Goal: Task Accomplishment & Management: Manage account settings

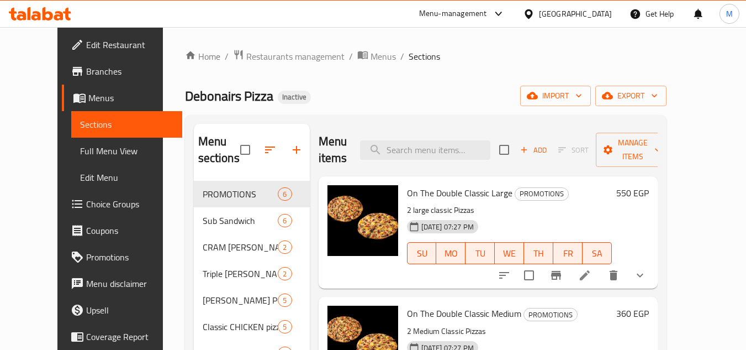
click at [606, 14] on div "Egypt" at bounding box center [575, 14] width 73 height 12
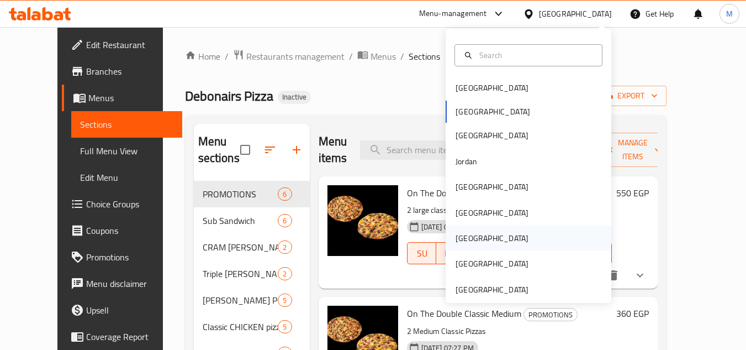
click at [480, 236] on div "[GEOGRAPHIC_DATA]" at bounding box center [529, 237] width 166 height 25
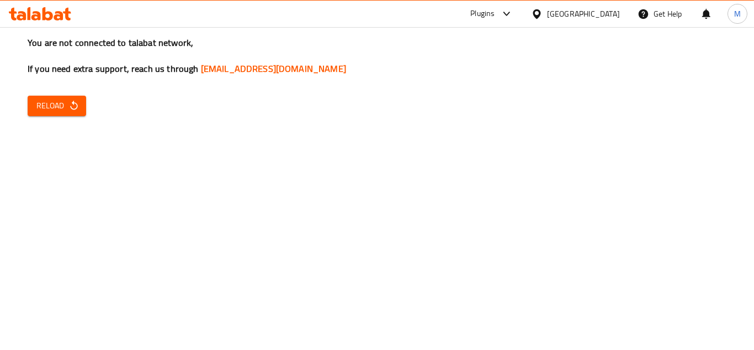
click at [82, 108] on button "Reload" at bounding box center [57, 106] width 59 height 20
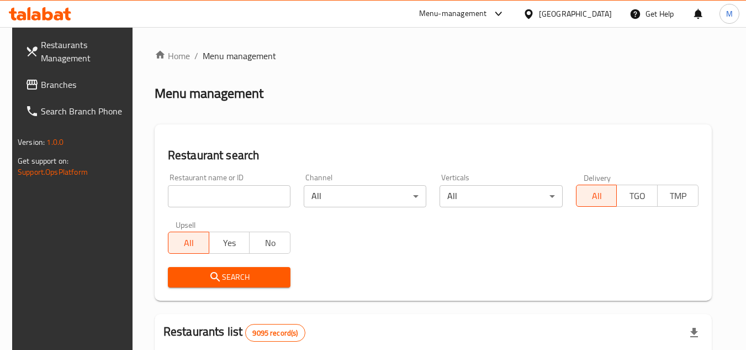
click at [82, 83] on span "Branches" at bounding box center [84, 84] width 87 height 13
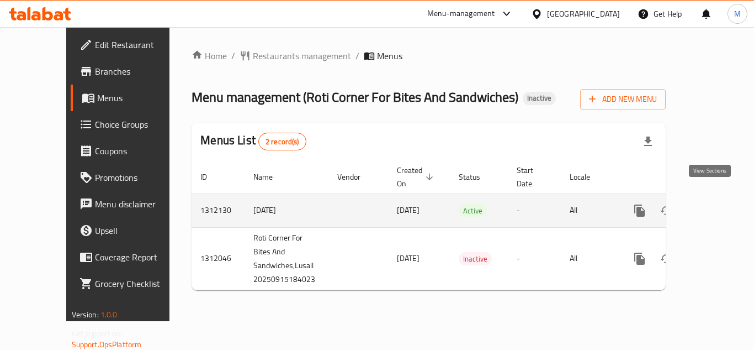
click at [714, 205] on icon "enhanced table" at bounding box center [719, 210] width 10 height 10
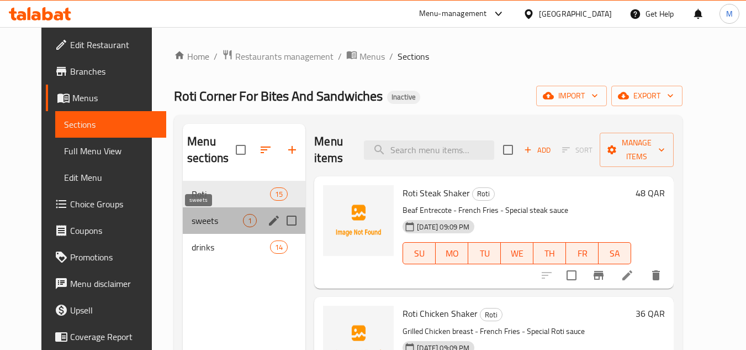
click at [215, 221] on span "sweets" at bounding box center [217, 220] width 51 height 13
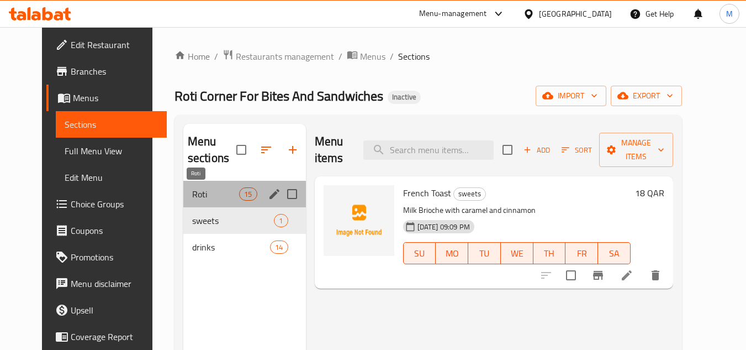
click at [222, 195] on span "Roti" at bounding box center [215, 193] width 47 height 13
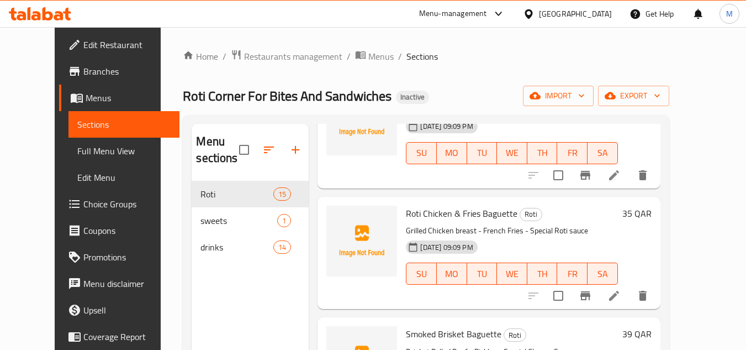
scroll to position [497, 0]
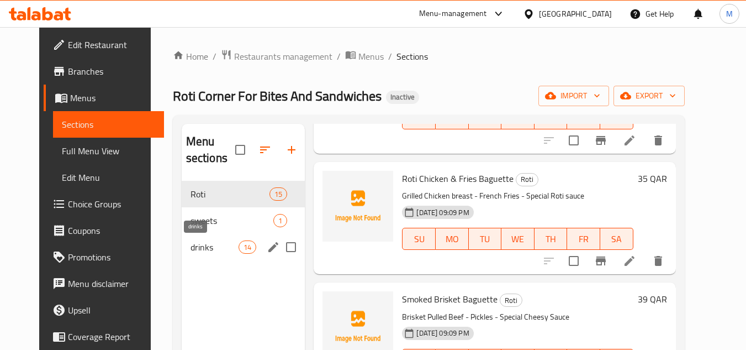
click at [216, 248] on span "drinks" at bounding box center [214, 246] width 48 height 13
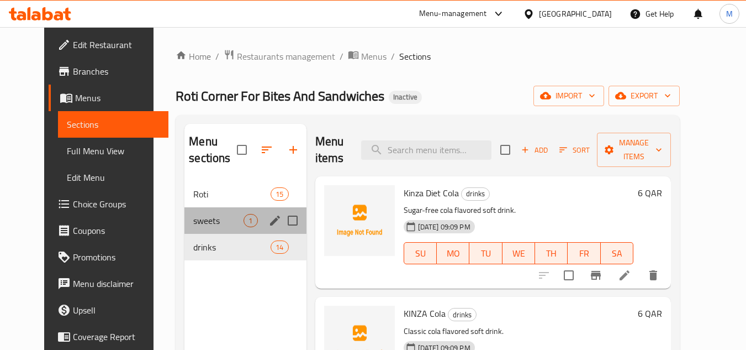
click at [231, 227] on div "sweets 1" at bounding box center [244, 220] width 121 height 27
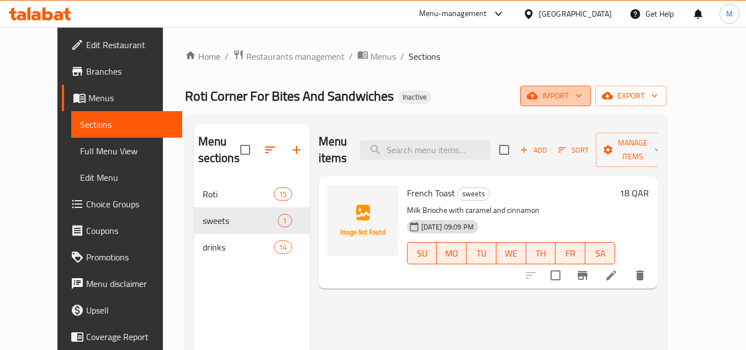
click at [582, 94] on span "import" at bounding box center [555, 96] width 53 height 14
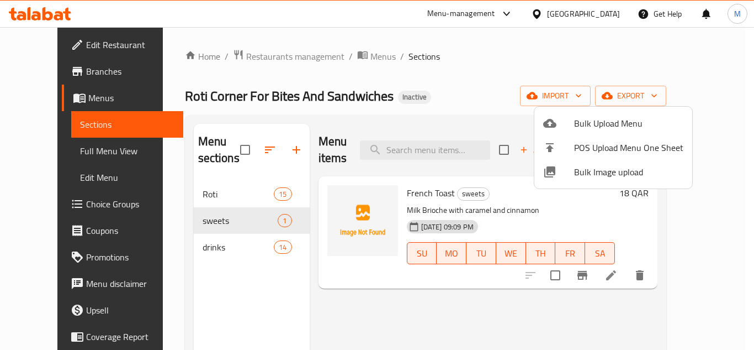
click at [429, 92] on div at bounding box center [377, 175] width 754 height 350
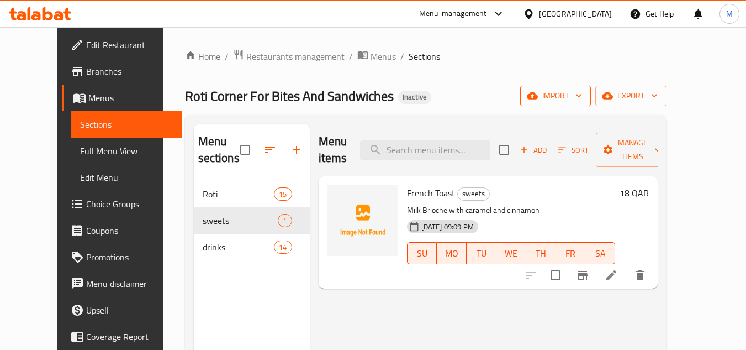
click at [582, 97] on span "import" at bounding box center [555, 96] width 53 height 14
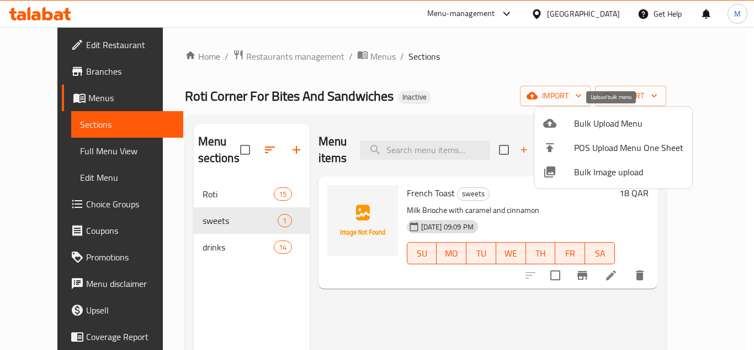
click at [595, 124] on span "Bulk Upload Menu" at bounding box center [628, 123] width 109 height 13
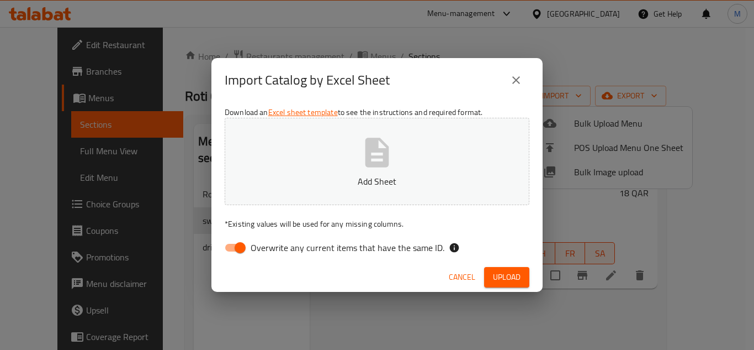
click at [394, 241] on span "Overwrite any current items that have the same ID." at bounding box center [348, 247] width 194 height 13
click at [272, 241] on input "Overwrite any current items that have the same ID." at bounding box center [240, 247] width 63 height 21
checkbox input "false"
click at [376, 167] on icon "button" at bounding box center [376, 152] width 35 height 35
click at [513, 279] on span "Upload" at bounding box center [507, 277] width 28 height 14
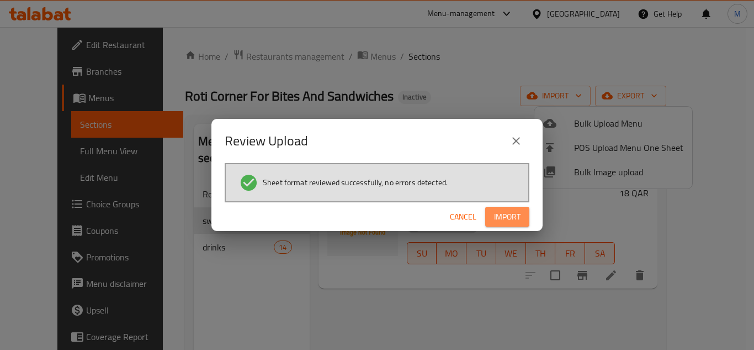
click at [509, 218] on span "Import" at bounding box center [507, 217] width 27 height 14
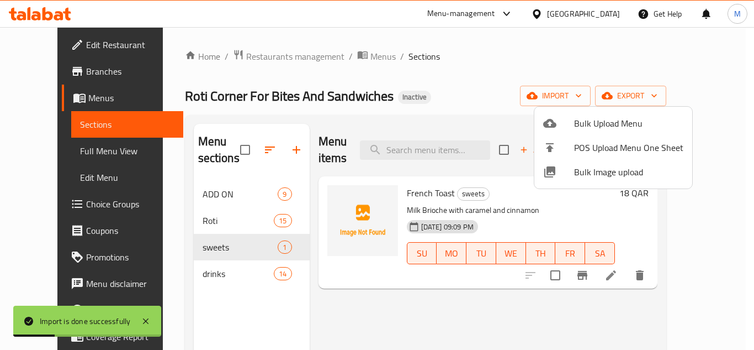
click at [326, 295] on div at bounding box center [377, 175] width 754 height 350
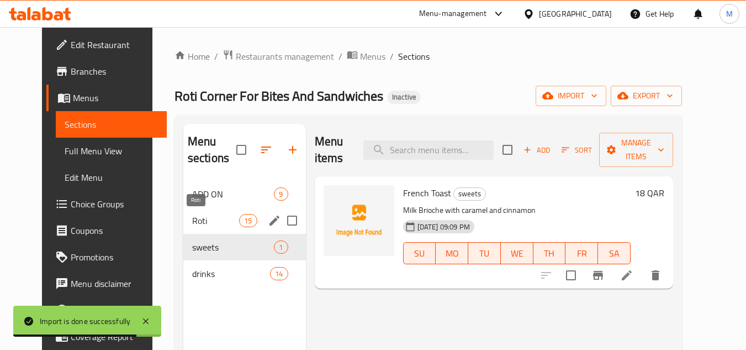
click at [200, 218] on span "Roti" at bounding box center [215, 220] width 47 height 13
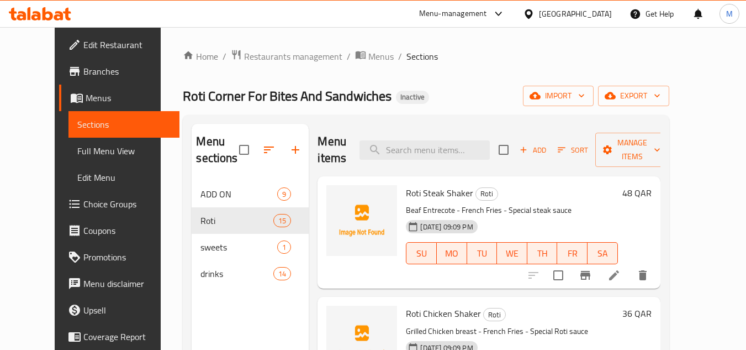
click at [83, 209] on span "Choice Groups" at bounding box center [126, 203] width 87 height 13
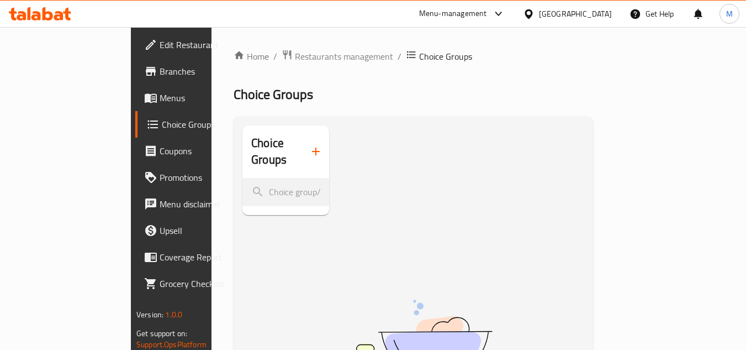
click at [309, 145] on icon "button" at bounding box center [315, 151] width 13 height 13
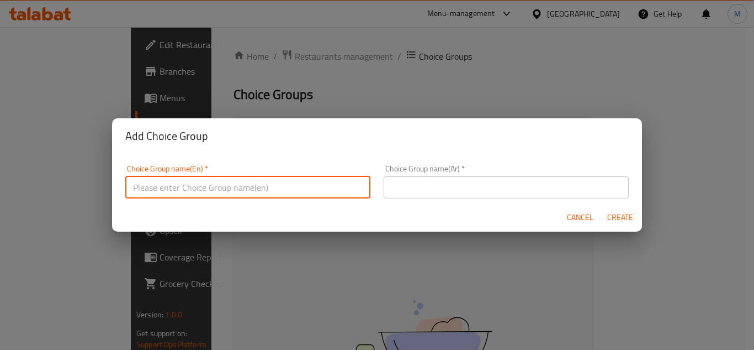
click at [293, 186] on input "text" at bounding box center [247, 187] width 245 height 22
type input "Combo:"
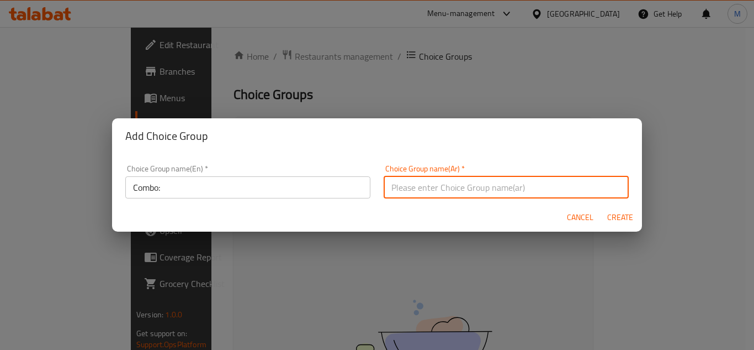
click at [459, 180] on input "text" at bounding box center [506, 187] width 245 height 22
type input "كومبو:"
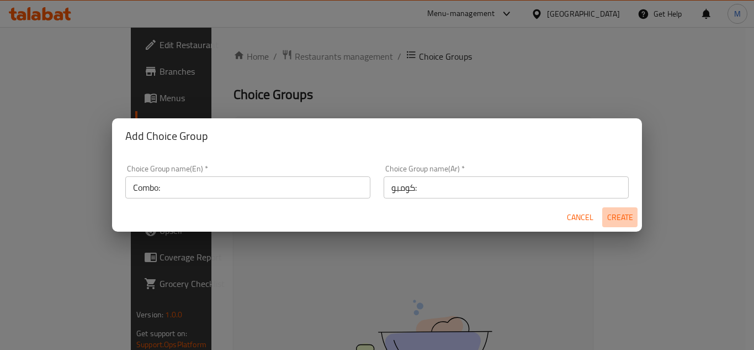
click at [618, 216] on span "Create" at bounding box center [620, 217] width 27 height 14
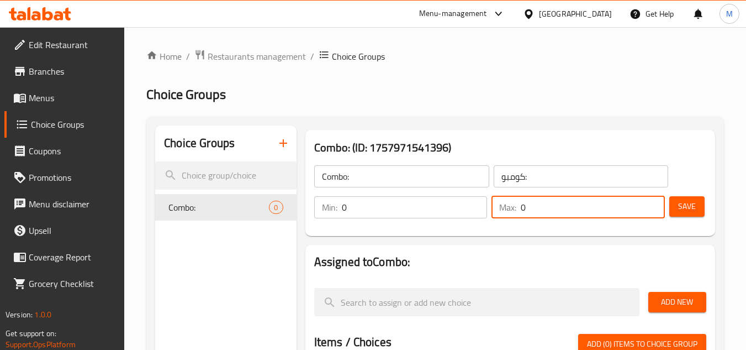
drag, startPoint x: 523, startPoint y: 210, endPoint x: 539, endPoint y: 212, distance: 16.2
click at [539, 212] on input "0" at bounding box center [593, 207] width 144 height 22
type input "1"
click at [546, 226] on div "Combo: ​ كومبو: ​ Min: 0 ​ Max: 1 ​ Save" at bounding box center [510, 192] width 401 height 80
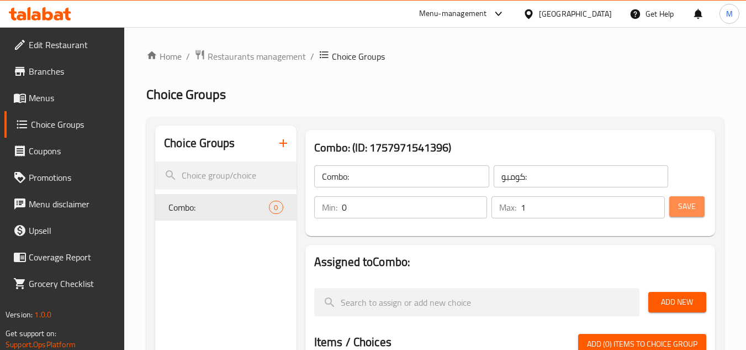
click at [686, 208] on span "Save" at bounding box center [687, 206] width 18 height 14
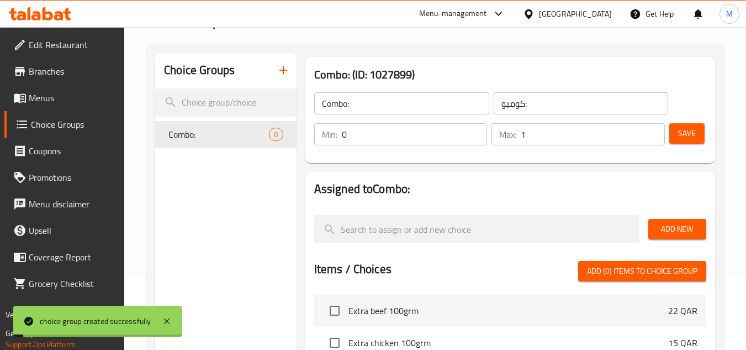
scroll to position [110, 0]
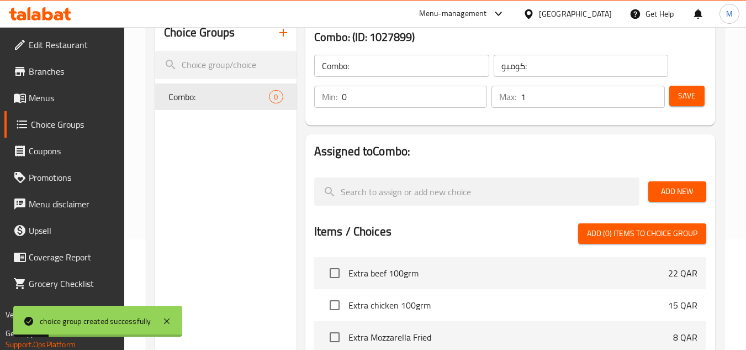
click at [665, 188] on span "Add New" at bounding box center [677, 191] width 40 height 14
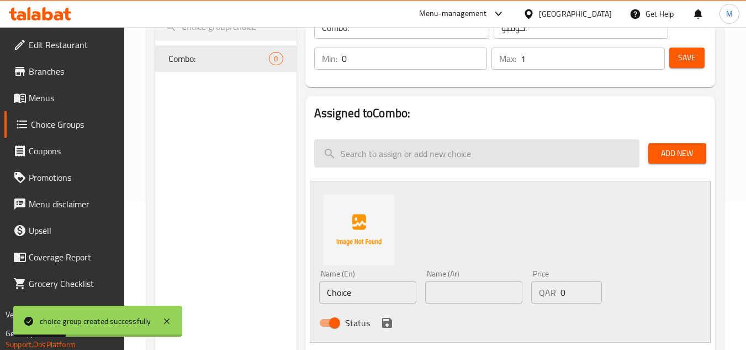
scroll to position [221, 0]
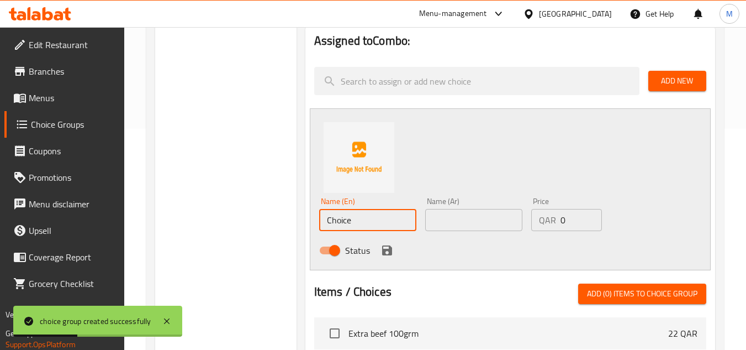
drag, startPoint x: 372, startPoint y: 219, endPoint x: 319, endPoint y: 220, distance: 53.6
click at [319, 220] on input "Choice" at bounding box center [367, 220] width 97 height 22
type input "["
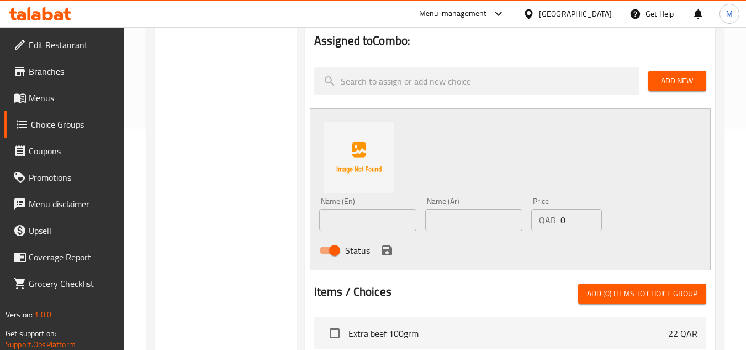
click at [353, 225] on input "text" at bounding box center [367, 220] width 97 height 22
paste input "fries and soft drink"
type input "fries and soft drink"
click at [456, 220] on input "text" at bounding box center [473, 220] width 97 height 22
type input "ف"
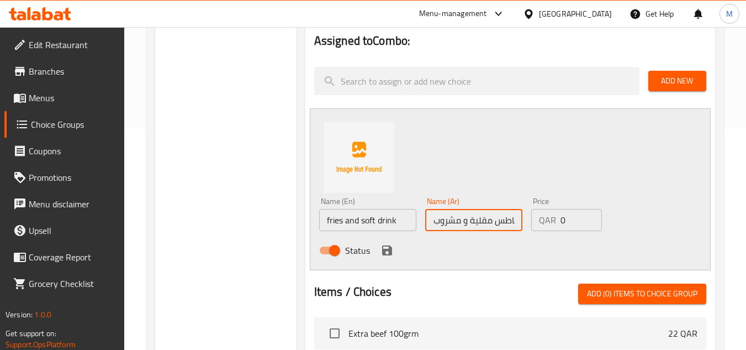
scroll to position [0, 28]
type input "بطاطس مقلية و مشروب غازي"
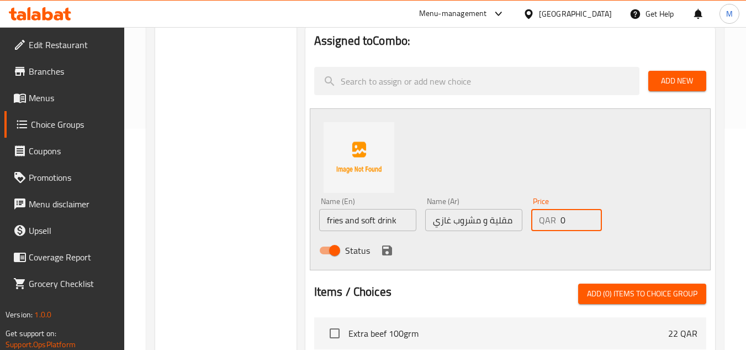
drag, startPoint x: 567, startPoint y: 223, endPoint x: 547, endPoint y: 222, distance: 19.9
click at [547, 222] on div "QAR 0 Price" at bounding box center [566, 220] width 71 height 22
type input "12"
click at [536, 241] on div "Status" at bounding box center [474, 250] width 319 height 30
click at [388, 253] on icon "save" at bounding box center [387, 250] width 10 height 10
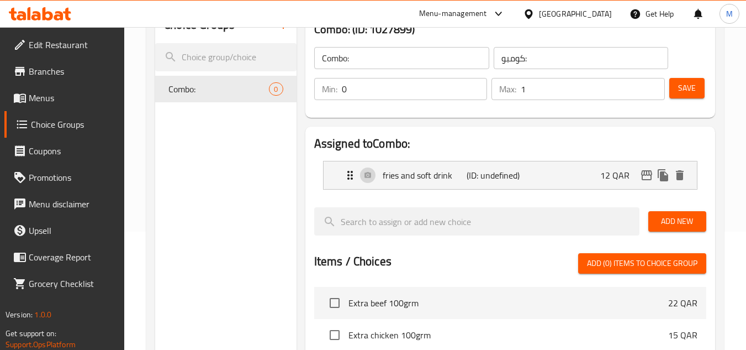
scroll to position [110, 0]
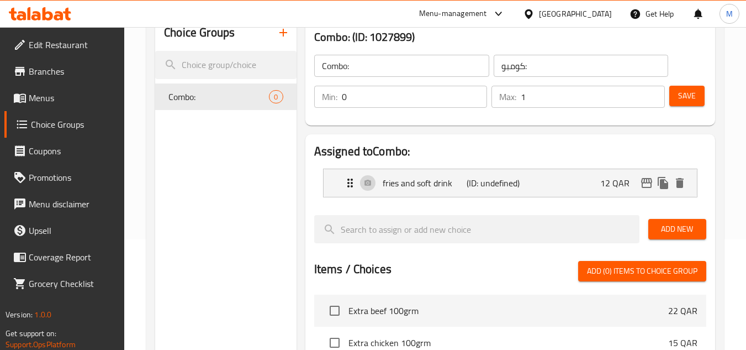
click at [672, 96] on button "Save" at bounding box center [686, 96] width 35 height 20
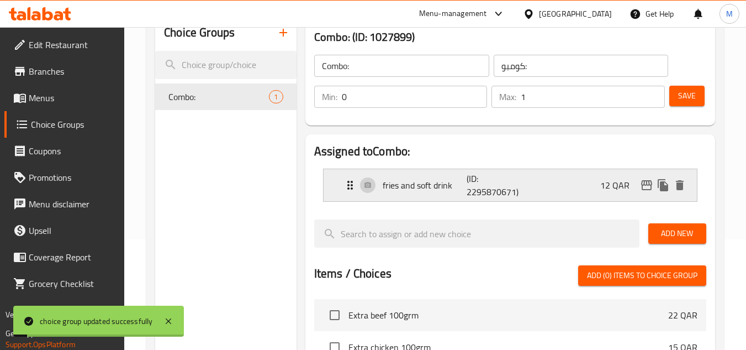
click at [441, 190] on p "fries and soft drink" at bounding box center [425, 184] width 84 height 13
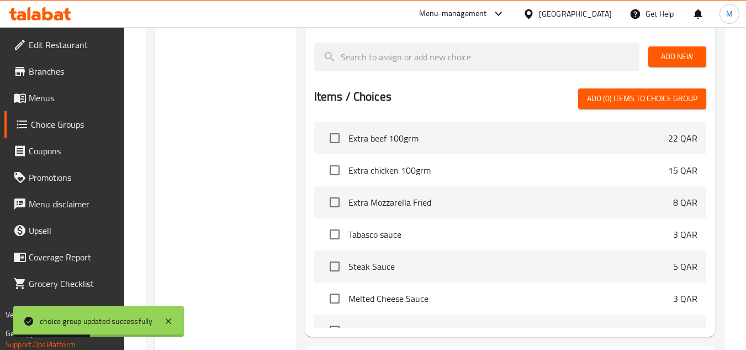
scroll to position [534, 0]
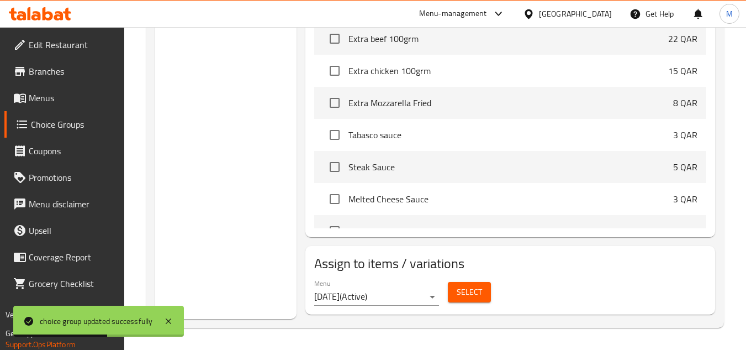
click at [467, 293] on span "Select" at bounding box center [469, 292] width 25 height 14
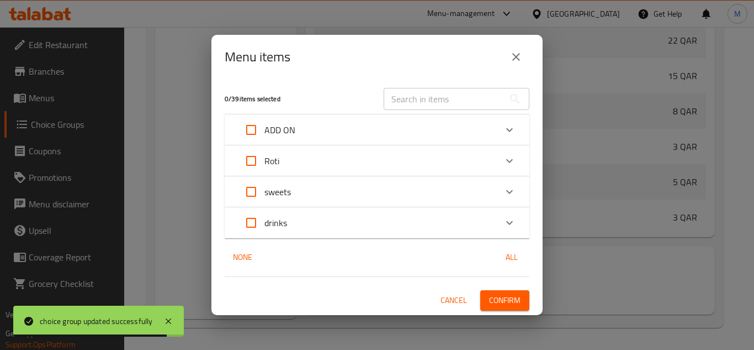
click at [251, 160] on input "Expand" at bounding box center [251, 160] width 27 height 27
checkbox input "true"
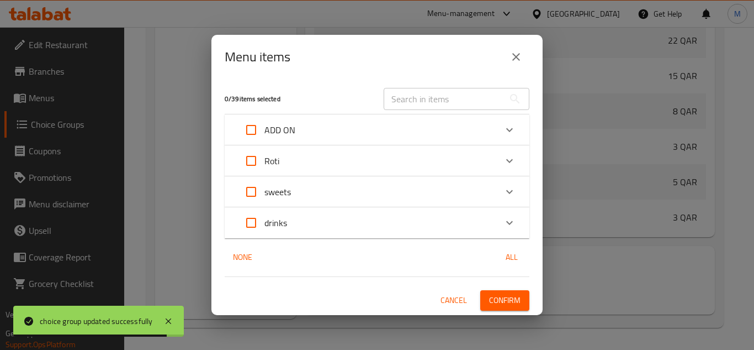
checkbox input "true"
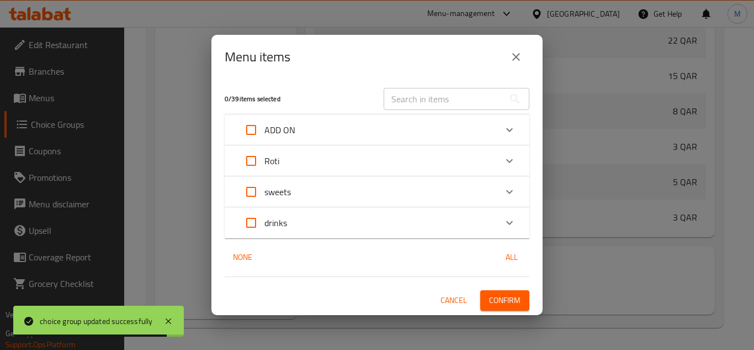
checkbox input "true"
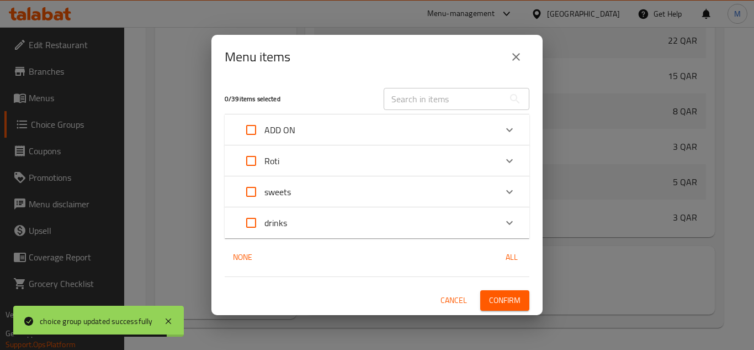
checkbox input "true"
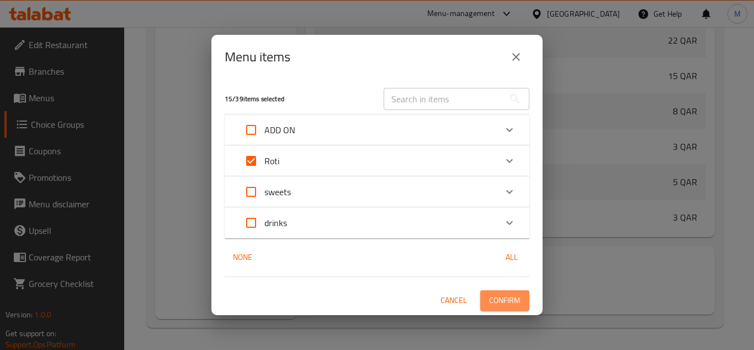
click at [516, 298] on span "Confirm" at bounding box center [504, 300] width 31 height 14
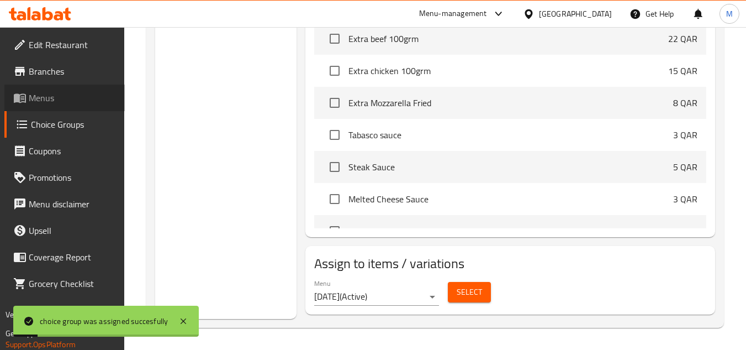
click at [73, 98] on span "Menus" at bounding box center [72, 97] width 87 height 13
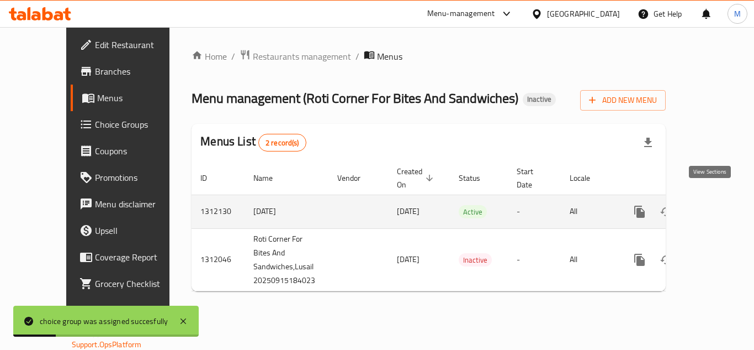
click at [713, 205] on icon "enhanced table" at bounding box center [719, 211] width 13 height 13
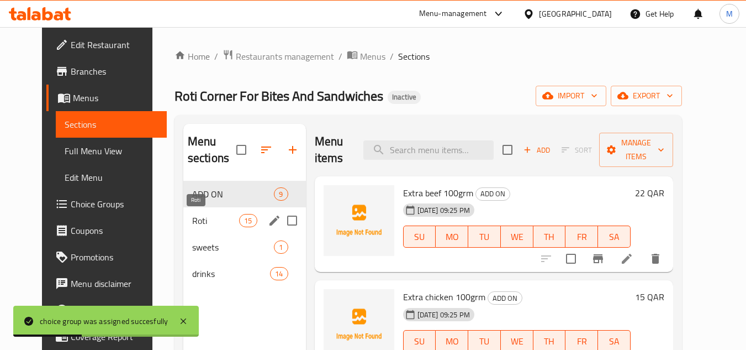
click at [194, 224] on span "Roti" at bounding box center [215, 220] width 47 height 13
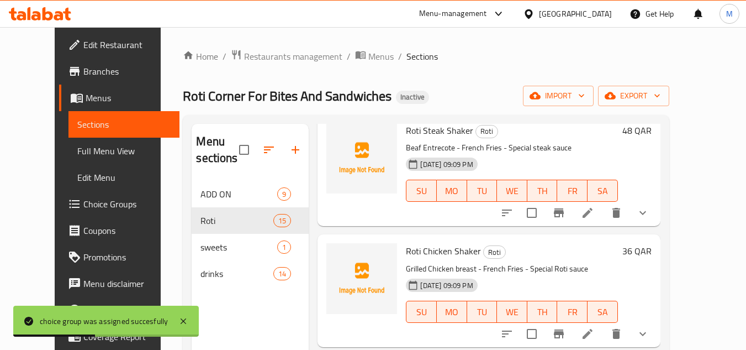
scroll to position [110, 0]
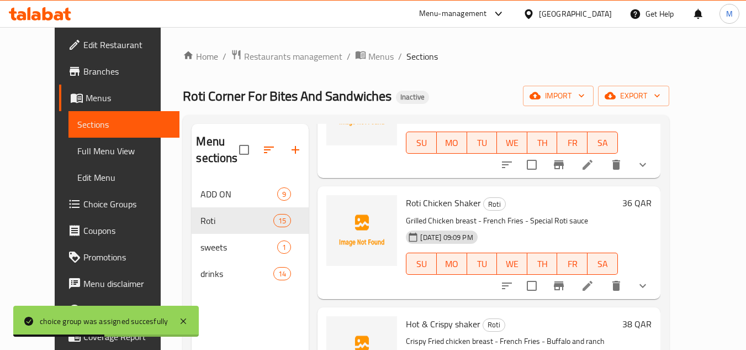
click at [656, 172] on button "show more" at bounding box center [642, 164] width 27 height 27
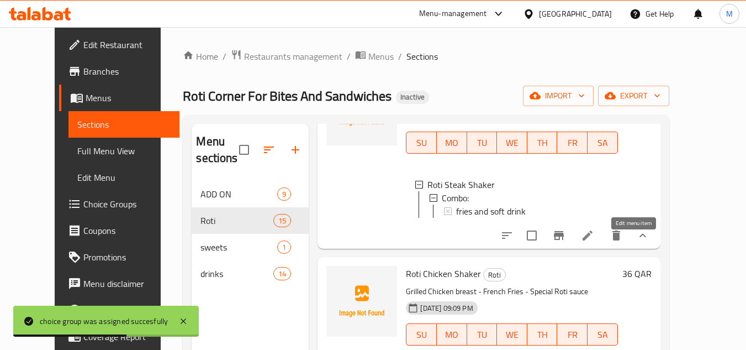
click at [592, 240] on icon at bounding box center [588, 235] width 10 height 10
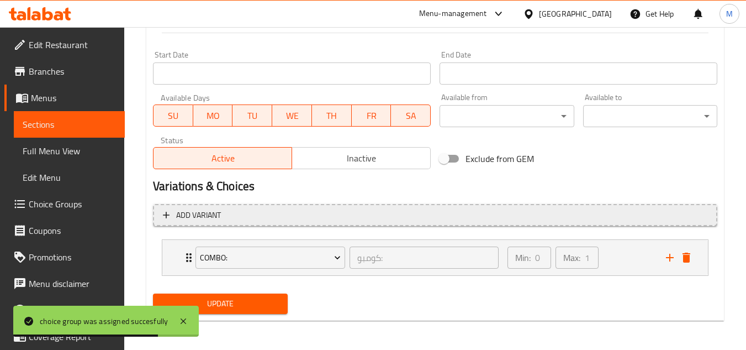
scroll to position [449, 0]
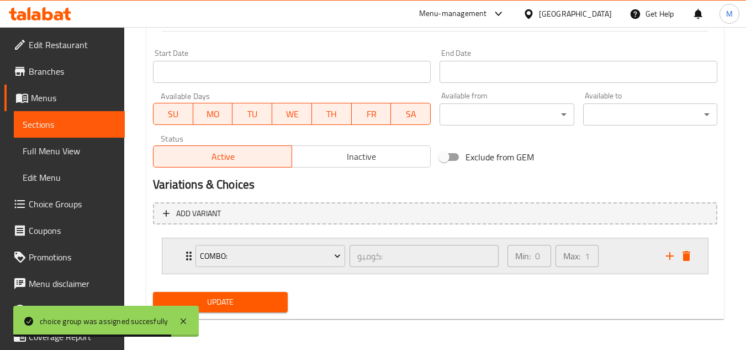
click at [627, 255] on div "Min: 0 ​ Max: 1 ​" at bounding box center [580, 255] width 158 height 35
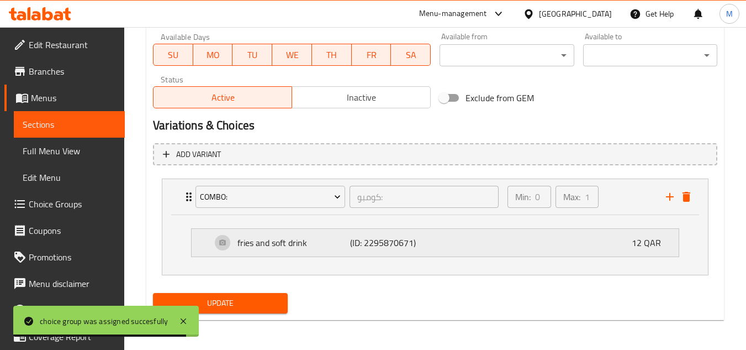
scroll to position [509, 0]
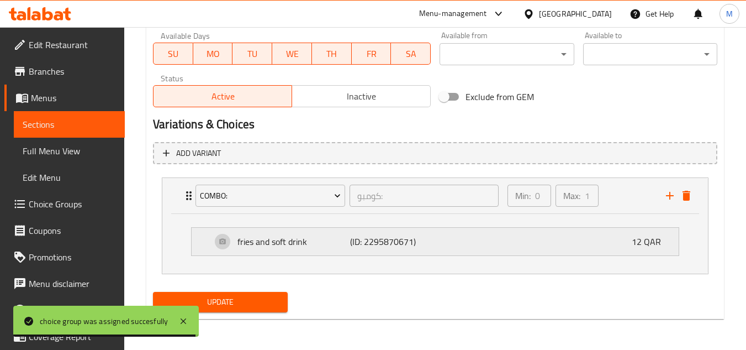
click at [439, 240] on div "fries and soft drink (ID: 2295870671) 12 QAR" at bounding box center [438, 241] width 454 height 28
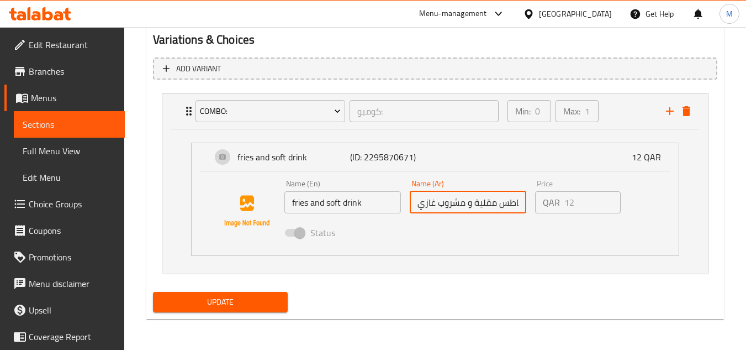
scroll to position [0, 8]
drag, startPoint x: 504, startPoint y: 209, endPoint x: 543, endPoint y: 209, distance: 39.2
click at [543, 209] on div "Name (En) fries and soft drink Name (En) Name (Ar) بطاطس مقلية و مشروب غازي Nam…" at bounding box center [468, 211] width 377 height 72
click at [500, 221] on div "Status" at bounding box center [468, 233] width 377 height 30
click at [452, 199] on input "بطاطس مقلية و مشروب غازي" at bounding box center [468, 202] width 117 height 22
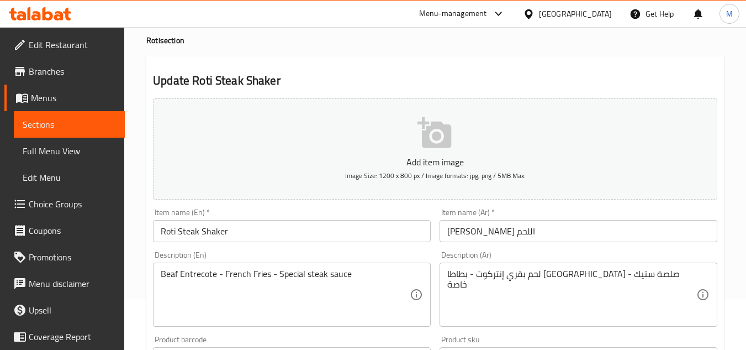
scroll to position [0, 0]
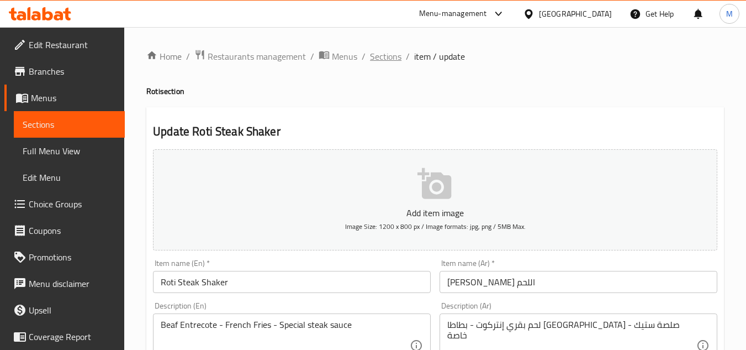
click at [380, 54] on span "Sections" at bounding box center [385, 56] width 31 height 13
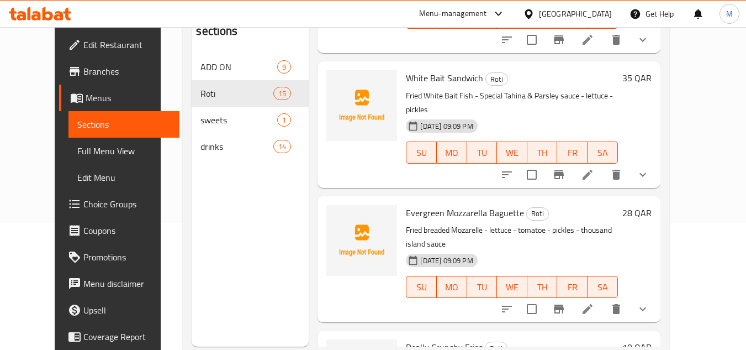
scroll to position [155, 0]
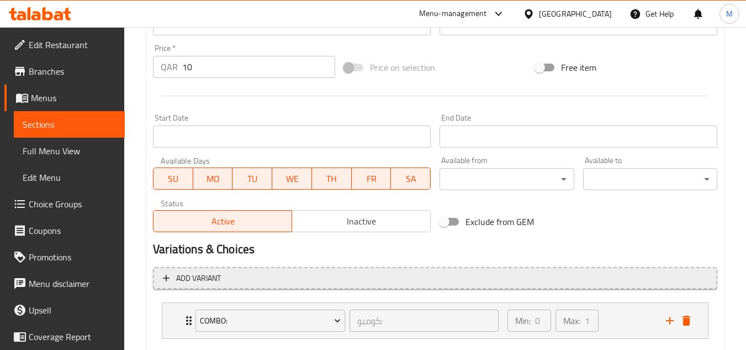
scroll to position [449, 0]
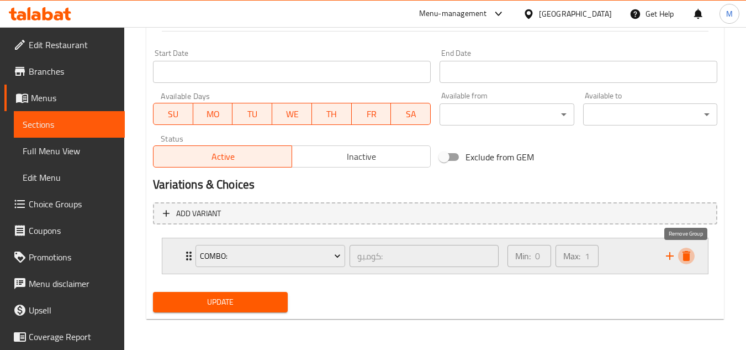
click at [690, 261] on icon "delete" at bounding box center [686, 255] width 13 height 13
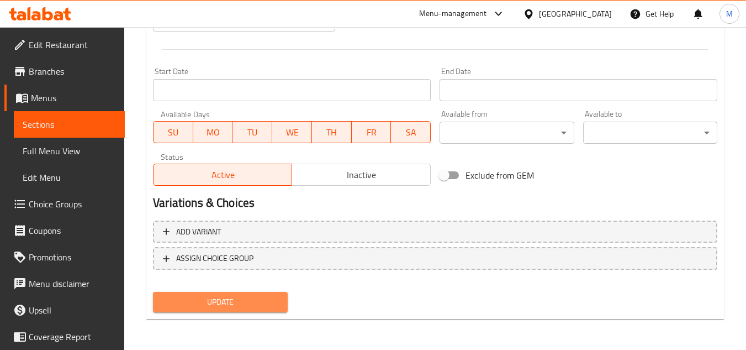
click at [230, 298] on span "Update" at bounding box center [220, 302] width 117 height 14
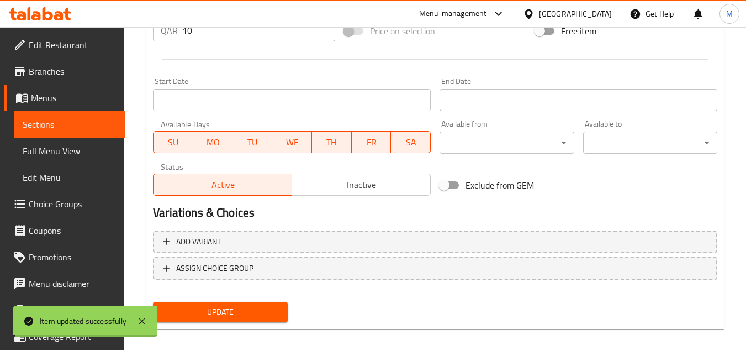
scroll to position [0, 0]
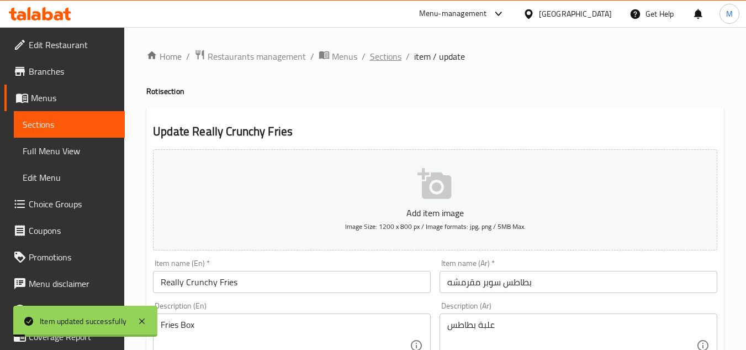
click at [384, 61] on span "Sections" at bounding box center [385, 56] width 31 height 13
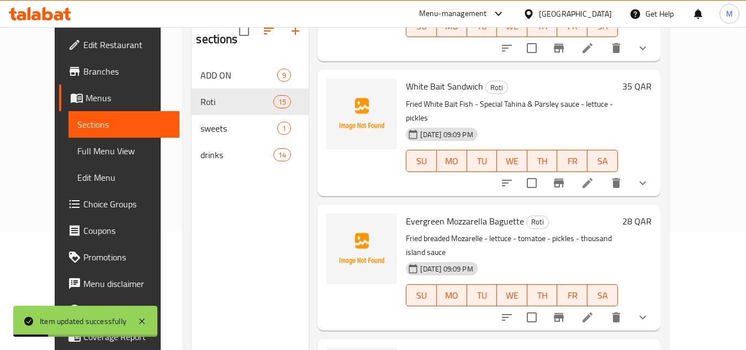
scroll to position [155, 0]
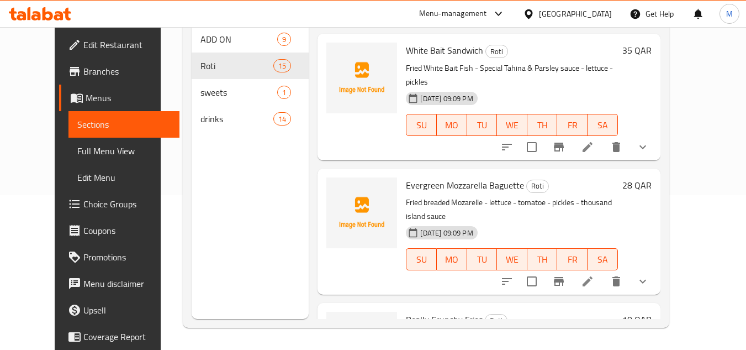
click at [77, 156] on span "Full Menu View" at bounding box center [123, 150] width 93 height 13
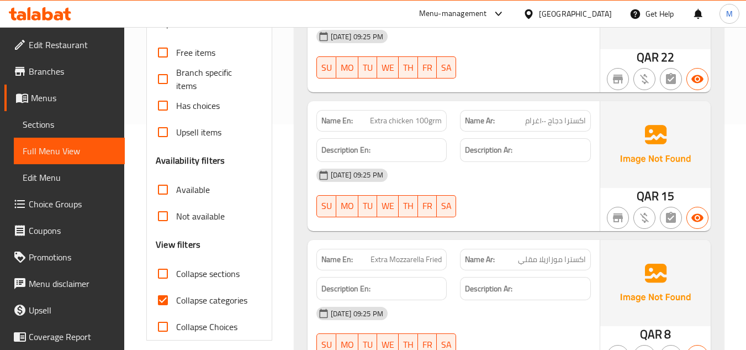
scroll to position [375, 0]
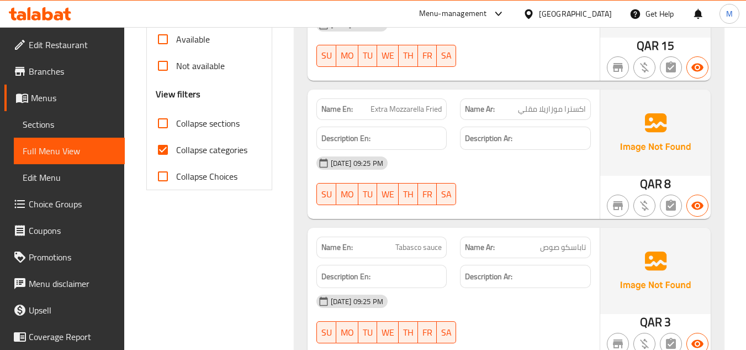
click at [159, 150] on input "Collapse categories" at bounding box center [163, 149] width 27 height 27
checkbox input "false"
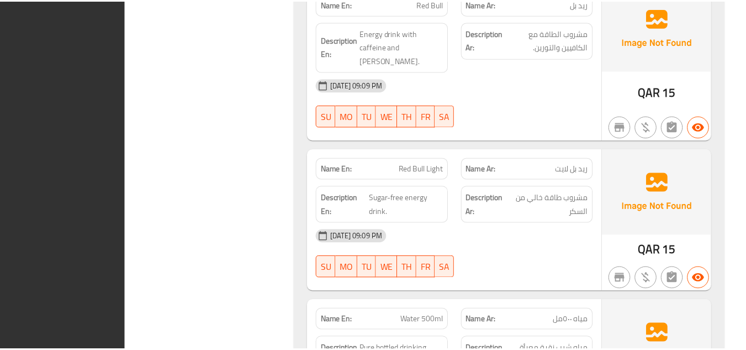
scroll to position [8434, 0]
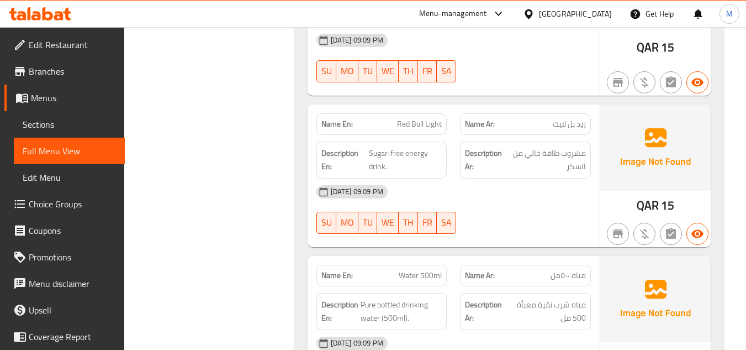
click at [83, 129] on span "Sections" at bounding box center [69, 124] width 93 height 13
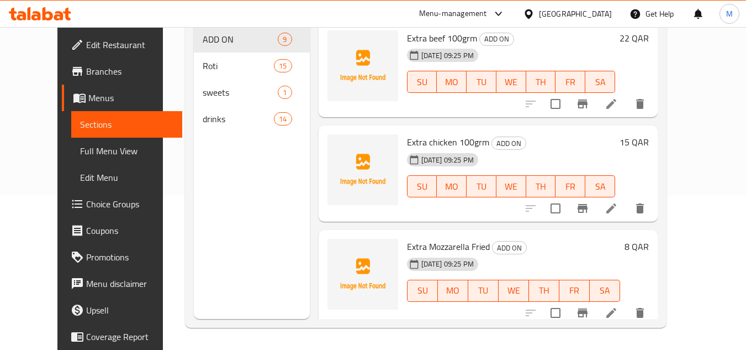
scroll to position [155, 0]
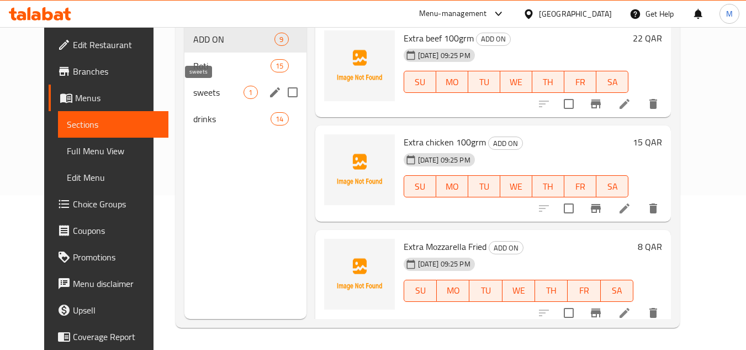
click at [225, 96] on span "sweets" at bounding box center [218, 92] width 50 height 13
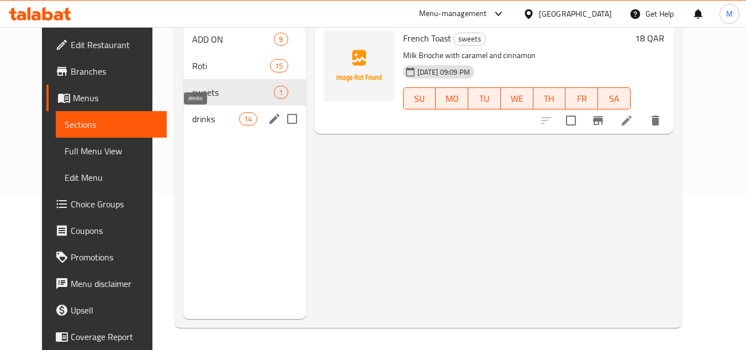
click at [222, 120] on span "drinks" at bounding box center [215, 118] width 47 height 13
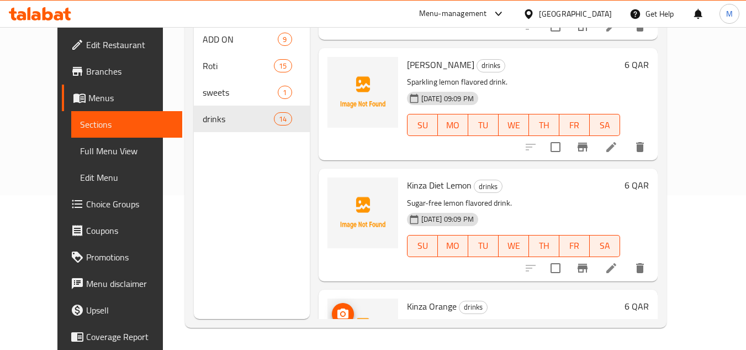
scroll to position [386, 0]
